Goal: Transaction & Acquisition: Purchase product/service

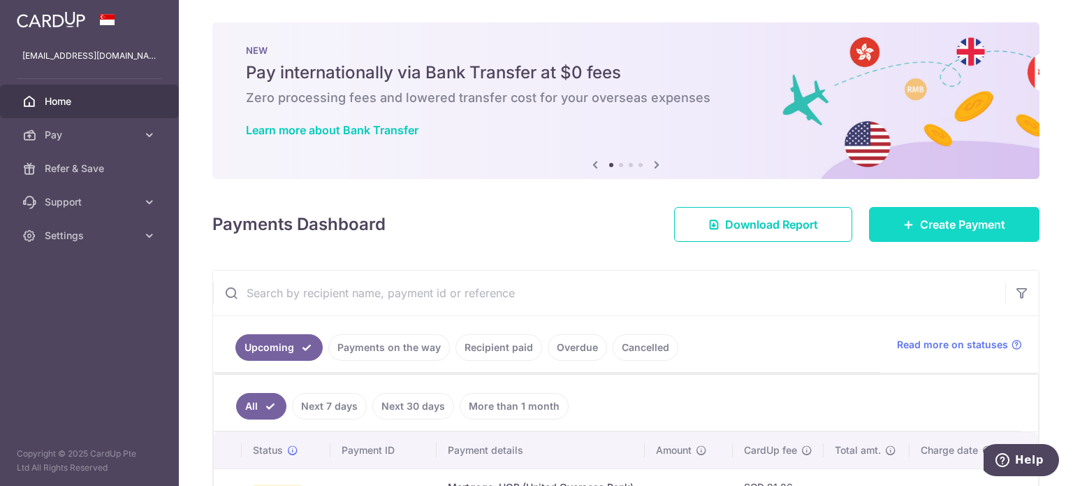
click at [925, 231] on span "Create Payment" at bounding box center [962, 224] width 85 height 17
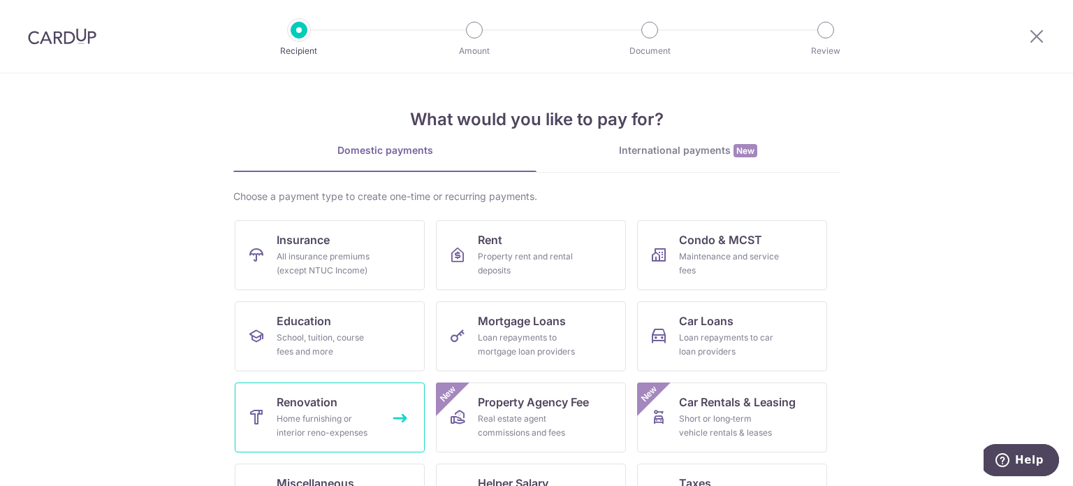
click at [361, 395] on link "Renovation Home furnishing or interior reno-expenses" at bounding box center [330, 417] width 190 height 70
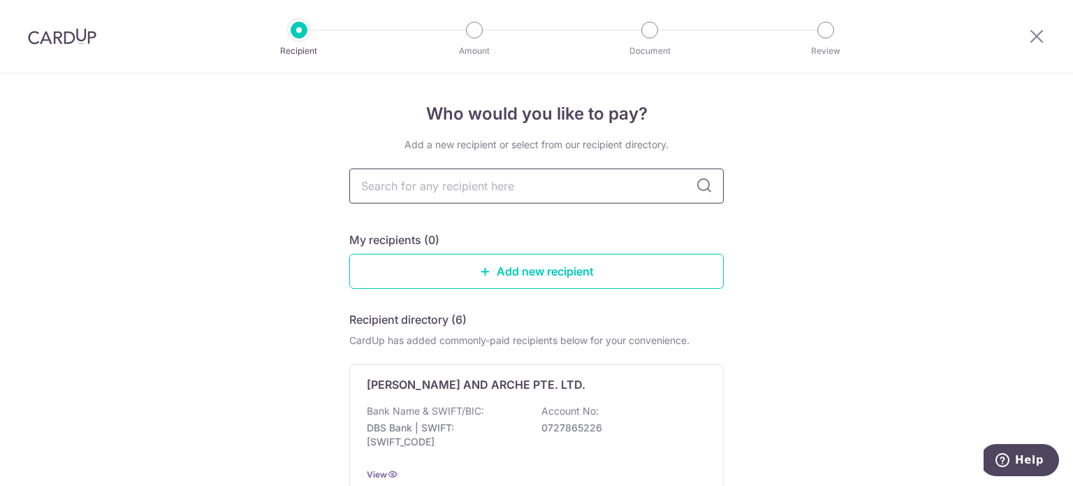
click at [569, 191] on input "text" at bounding box center [536, 185] width 375 height 35
click at [492, 418] on div "Bank Name & SWIFT/BIC: DBS Bank | SWIFT: DBSSSGSGXXX Account No: 0727865226" at bounding box center [537, 430] width 340 height 52
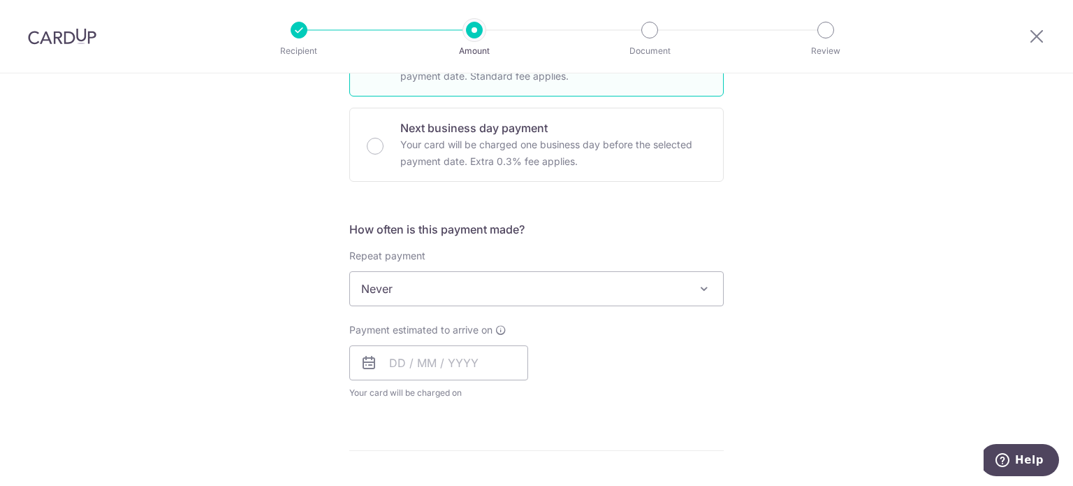
scroll to position [489, 0]
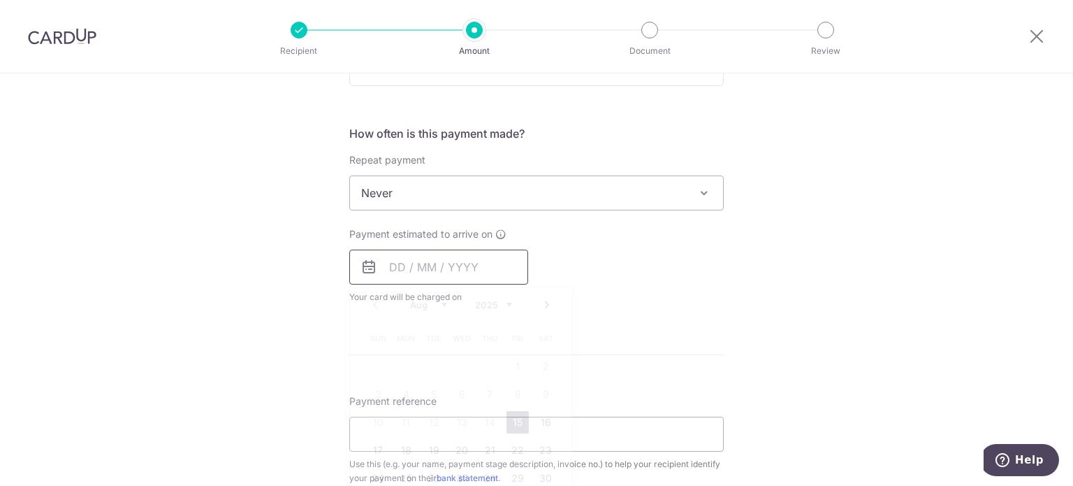
click at [460, 269] on input "text" at bounding box center [438, 267] width 179 height 35
click at [714, 254] on div "Payment estimated to arrive on Prev Next Aug Sep Oct Nov [DATE] 2026 2027 2028 …" at bounding box center [536, 265] width 391 height 77
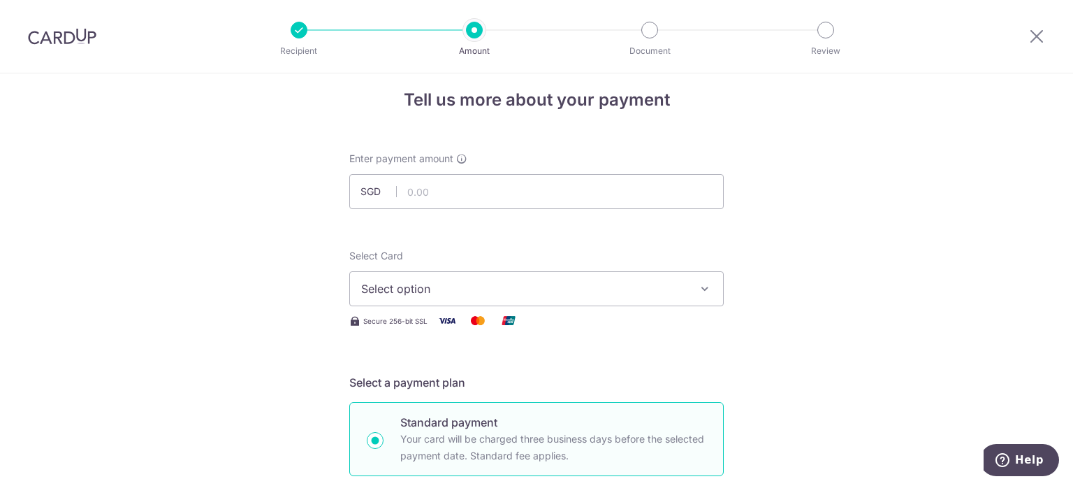
scroll to position [0, 0]
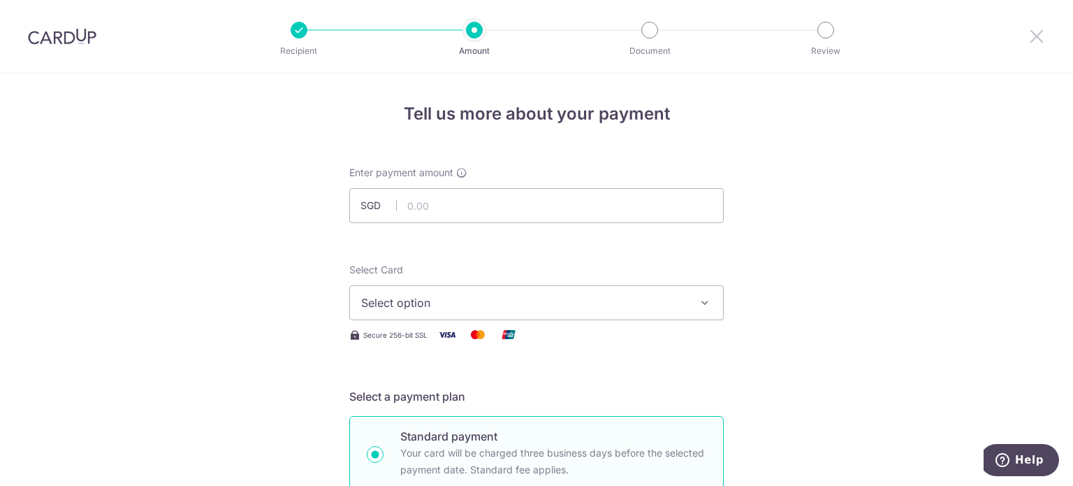
click at [1033, 38] on icon at bounding box center [1037, 35] width 17 height 17
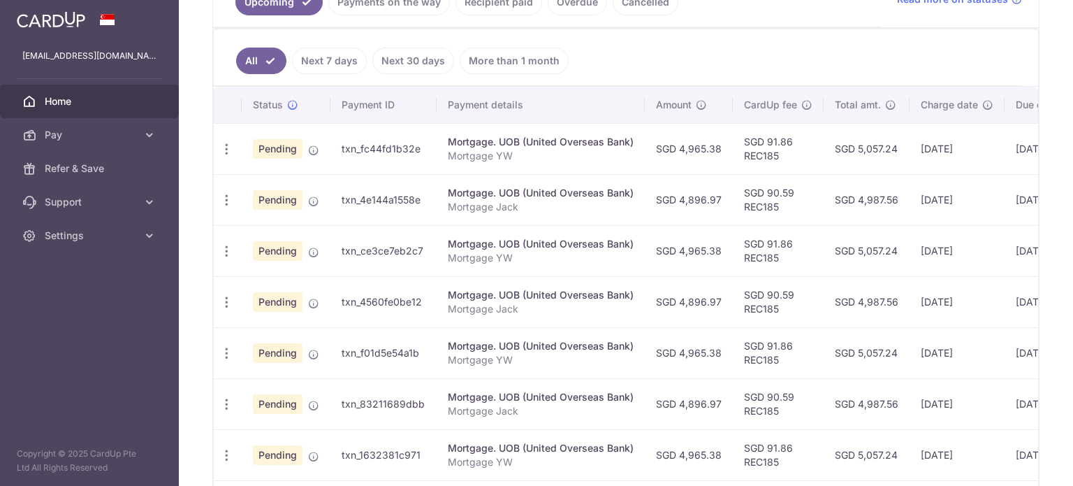
scroll to position [70, 0]
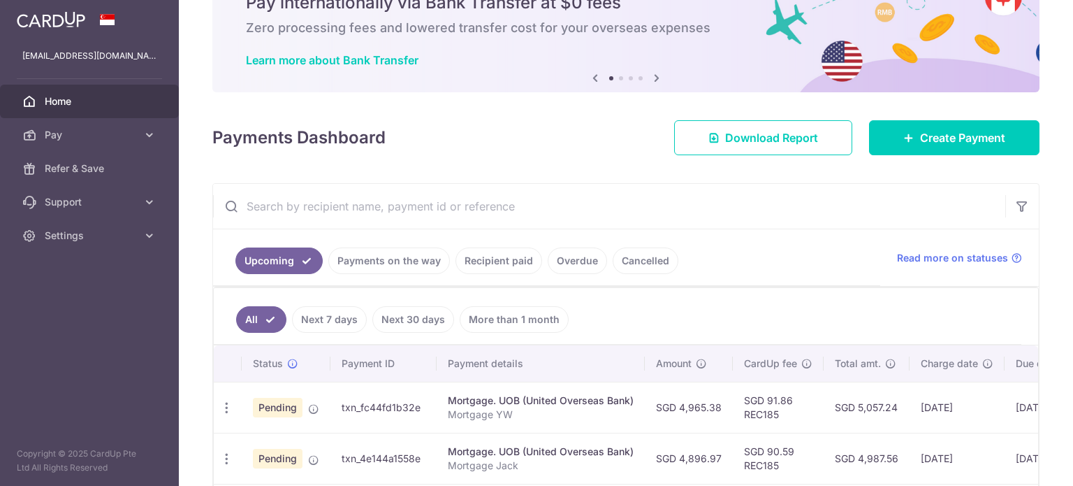
click at [405, 266] on link "Payments on the way" at bounding box center [389, 260] width 122 height 27
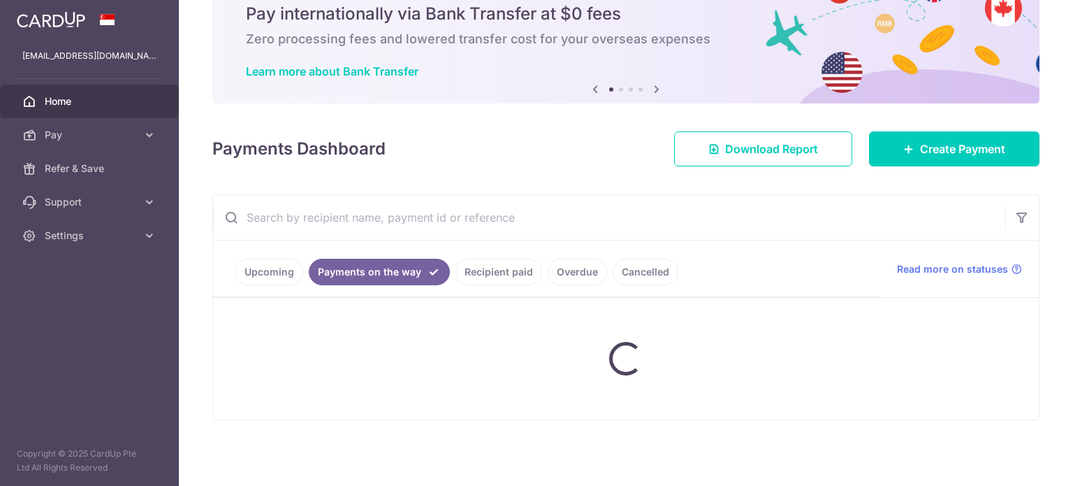
scroll to position [31, 0]
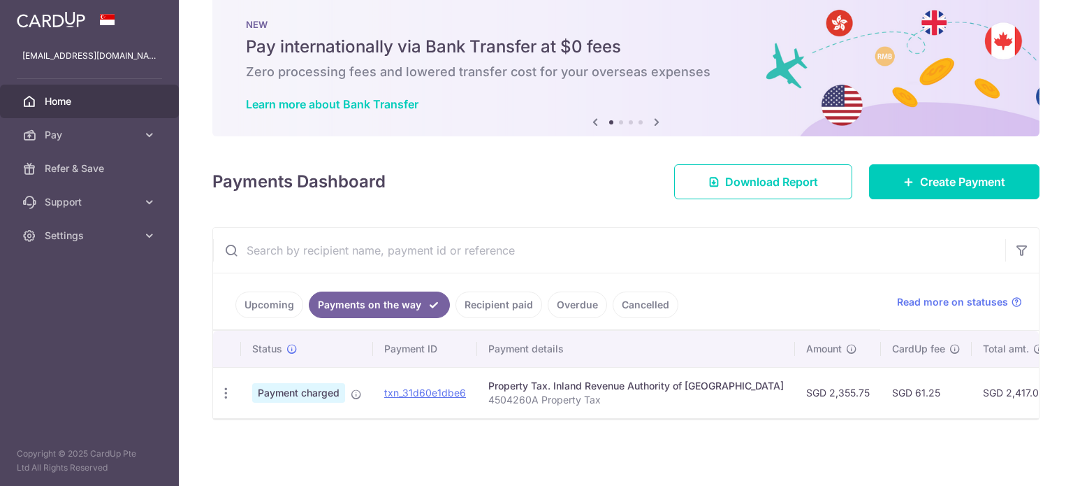
click at [278, 298] on link "Upcoming" at bounding box center [270, 304] width 68 height 27
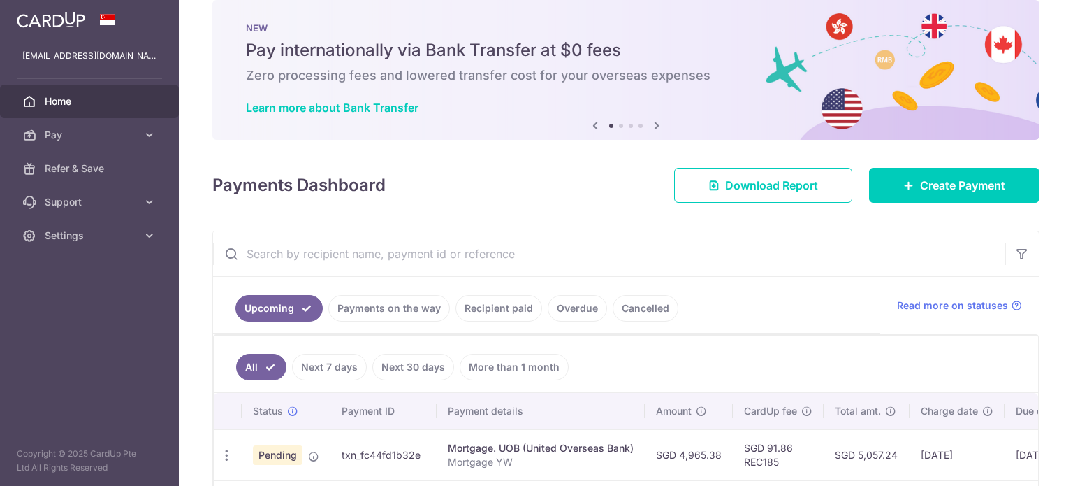
scroll to position [0, 0]
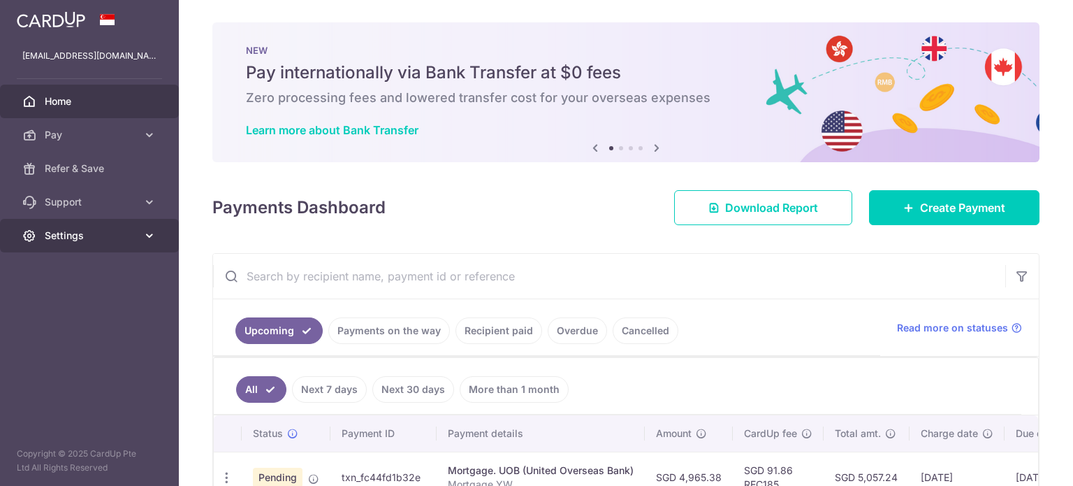
click at [67, 237] on span "Settings" at bounding box center [91, 236] width 92 height 14
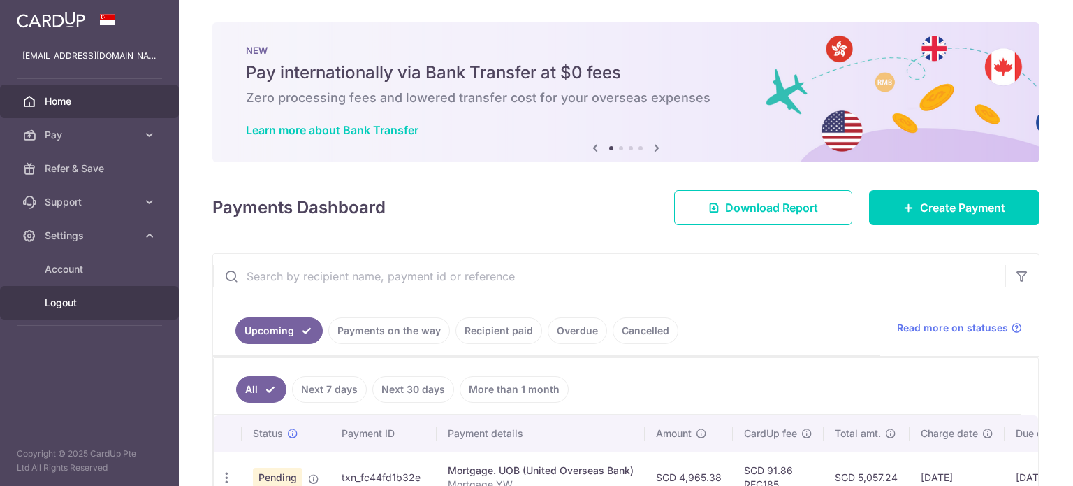
click at [80, 310] on link "Logout" at bounding box center [89, 303] width 179 height 34
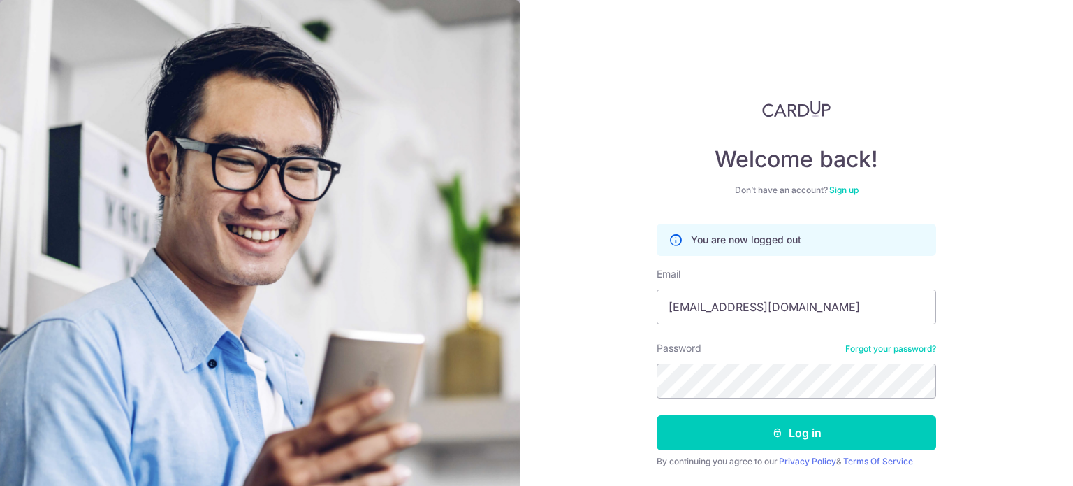
click at [610, 398] on div "Welcome back! Don’t have an account? Sign up You are now logged out Email kheng…" at bounding box center [797, 243] width 554 height 486
drag, startPoint x: 713, startPoint y: 424, endPoint x: 602, endPoint y: 314, distance: 156.2
click at [602, 314] on div "Welcome back! Don’t have an account? Sign up You are now logged out Email kheng…" at bounding box center [797, 243] width 554 height 486
click at [736, 310] on input "[EMAIL_ADDRESS][DOMAIN_NAME]" at bounding box center [797, 306] width 280 height 35
type input "kohlivingsg@gmail.com"
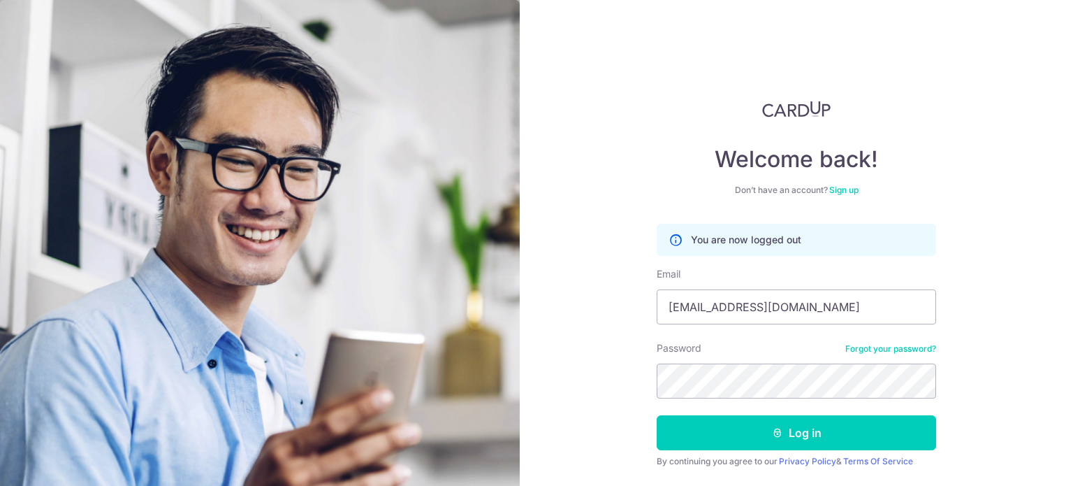
click at [593, 385] on div "Welcome back! Don’t have an account? Sign up You are now logged out Email kohli…" at bounding box center [797, 243] width 554 height 486
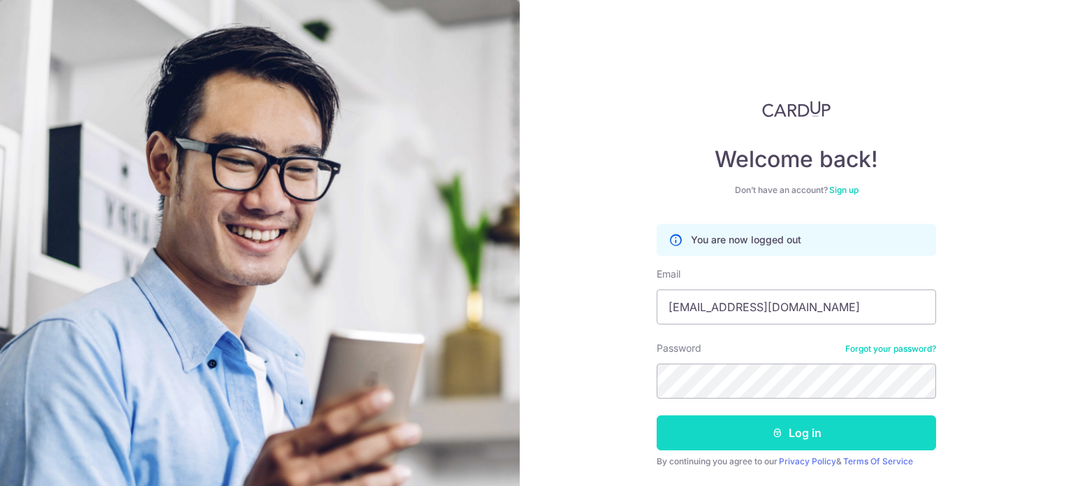
click at [688, 433] on button "Log in" at bounding box center [797, 432] width 280 height 35
